Goal: Check status: Check status

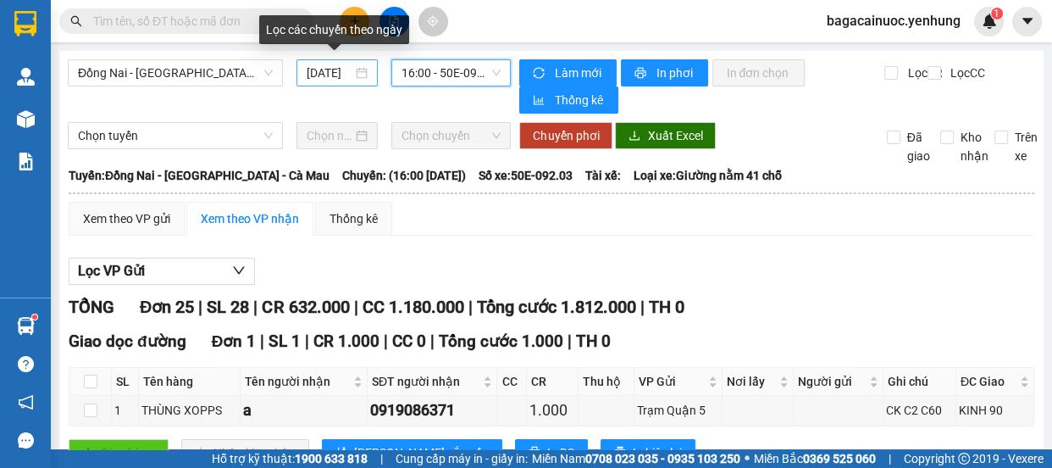
click at [316, 76] on input "[DATE]" at bounding box center [330, 73] width 46 height 19
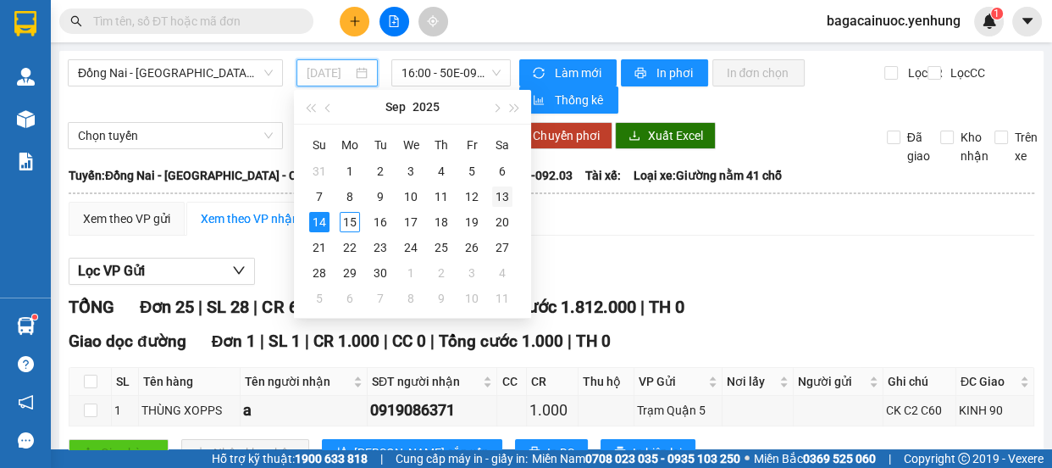
click at [499, 194] on div "13" at bounding box center [502, 196] width 20 height 20
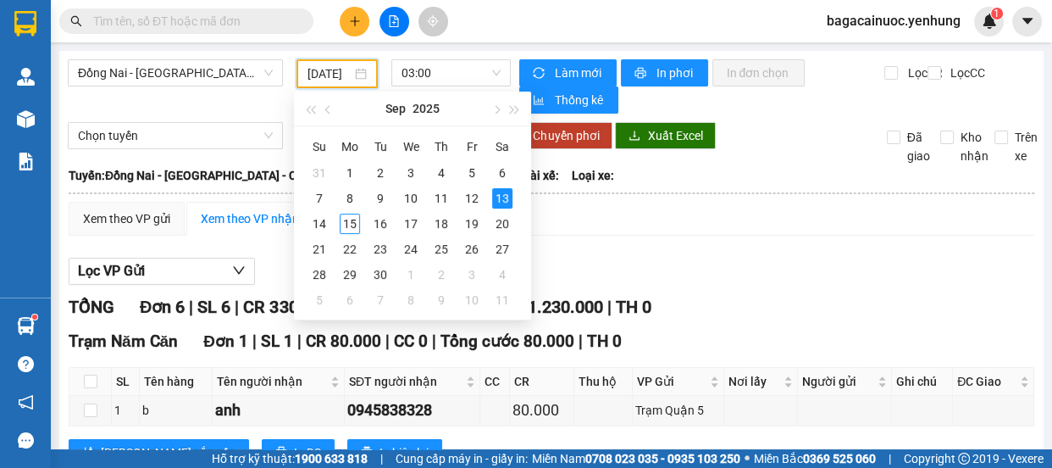
click at [313, 80] on input "[DATE]" at bounding box center [329, 73] width 44 height 19
click at [322, 224] on div "14" at bounding box center [319, 223] width 20 height 20
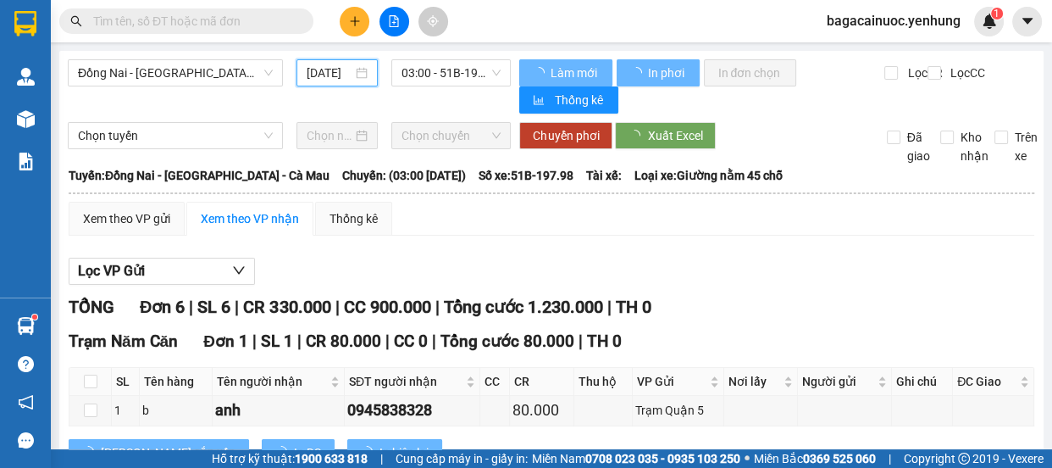
type input "[DATE]"
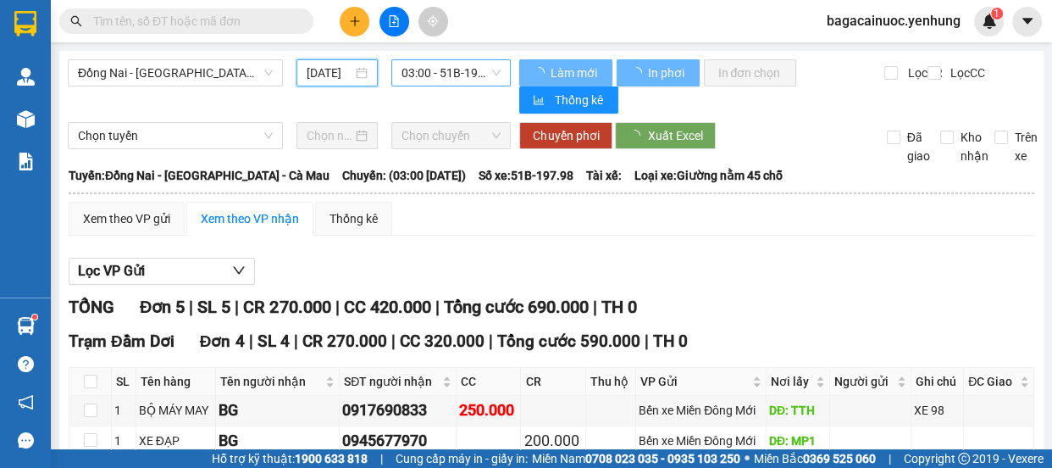
click at [480, 76] on span "03:00 - 51B-197.98" at bounding box center [451, 72] width 99 height 25
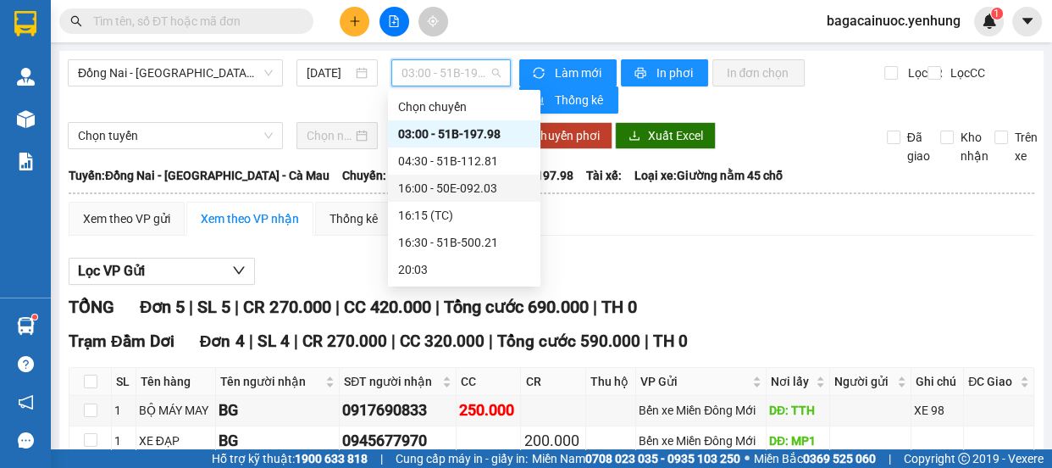
click at [452, 188] on div "16:00 - 50E-092.03" at bounding box center [464, 188] width 132 height 19
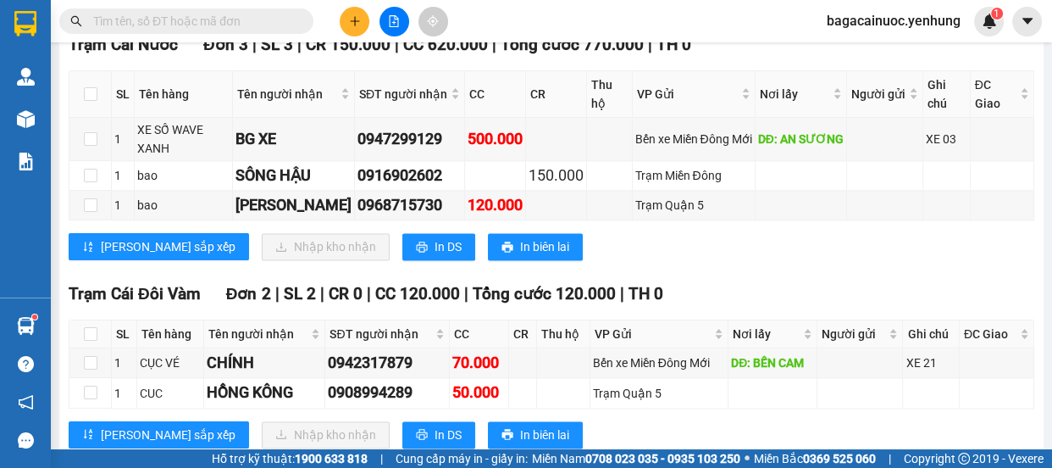
scroll to position [2315, 0]
